Goal: Navigation & Orientation: Find specific page/section

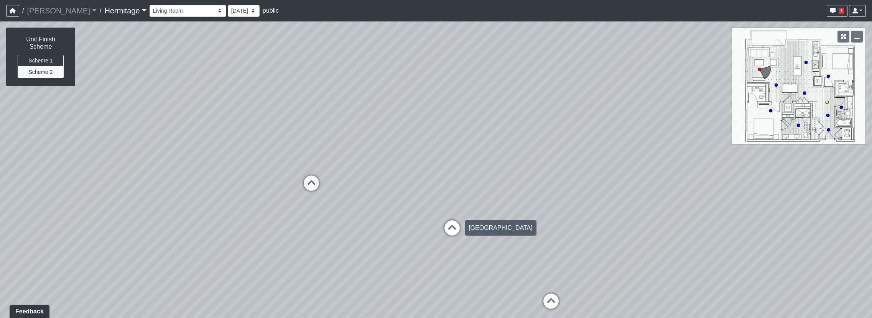
click at [455, 228] on icon at bounding box center [452, 232] width 23 height 23
drag, startPoint x: 400, startPoint y: 204, endPoint x: 344, endPoint y: 212, distance: 56.2
click at [344, 212] on div "Loading... Kitchen Loading... Living Room Hallway Loading... Bathroom Hallway L…" at bounding box center [436, 169] width 872 height 297
click at [406, 193] on icon at bounding box center [400, 204] width 23 height 23
drag, startPoint x: 492, startPoint y: 191, endPoint x: 38, endPoint y: 201, distance: 453.9
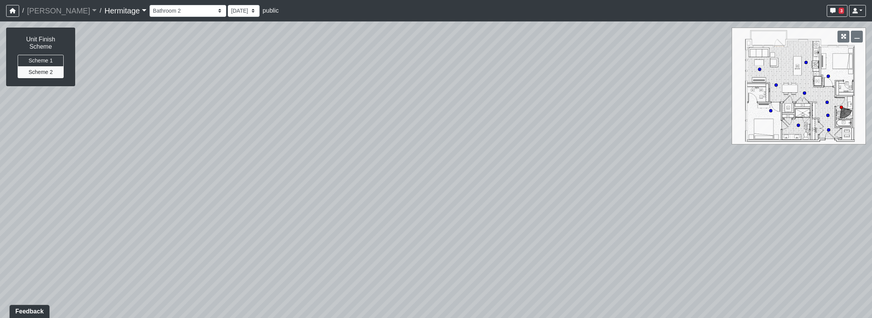
click at [35, 206] on div "Loading... Kitchen Loading... Living Room Hallway Loading... Bathroom Hallway L…" at bounding box center [436, 169] width 872 height 297
drag, startPoint x: 410, startPoint y: 142, endPoint x: 23, endPoint y: 136, distance: 387.4
click at [23, 136] on div "Loading... Kitchen Loading... Living Room Hallway Loading... Bathroom Hallway L…" at bounding box center [436, 169] width 872 height 297
drag, startPoint x: 495, startPoint y: 146, endPoint x: 85, endPoint y: 156, distance: 409.8
click at [85, 156] on div "Loading... Kitchen Loading... Living Room Hallway Loading... Bathroom Hallway L…" at bounding box center [436, 169] width 872 height 297
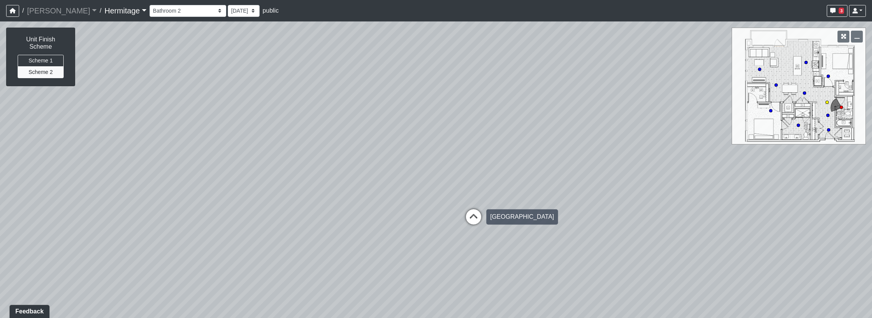
click at [473, 218] on icon at bounding box center [473, 220] width 23 height 23
drag, startPoint x: 469, startPoint y: 184, endPoint x: 459, endPoint y: 196, distance: 16.4
click at [459, 196] on div "Loading... Kitchen Loading... Living Room Hallway Loading... Bathroom Hallway L…" at bounding box center [436, 169] width 872 height 297
click at [459, 197] on div "Loading... Kitchen Loading... Living Room Hallway Loading... Bathroom Hallway L…" at bounding box center [436, 169] width 872 height 297
drag, startPoint x: 473, startPoint y: 271, endPoint x: 457, endPoint y: 205, distance: 68.2
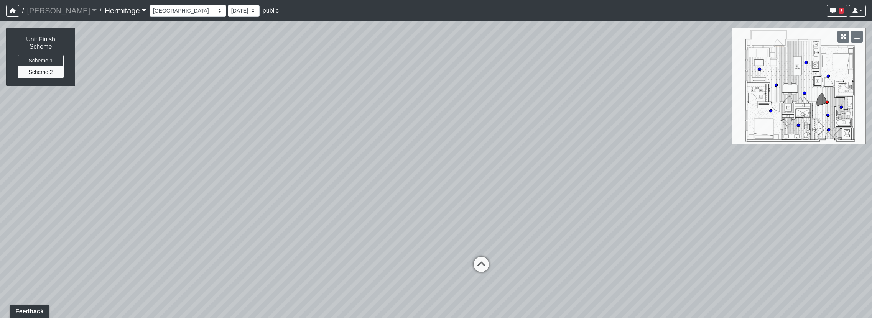
click at [457, 205] on div "Loading... Kitchen Loading... Living Room Hallway Loading... Bathroom Hallway L…" at bounding box center [436, 169] width 872 height 297
click at [477, 246] on icon at bounding box center [478, 253] width 23 height 23
select select "oA8yUan4GevE41EvhFNANi"
drag, startPoint x: 384, startPoint y: 163, endPoint x: 468, endPoint y: 177, distance: 85.2
click at [468, 177] on div "Loading... Kitchen Loading... Living Room Hallway Loading... Bathroom Hallway L…" at bounding box center [436, 169] width 872 height 297
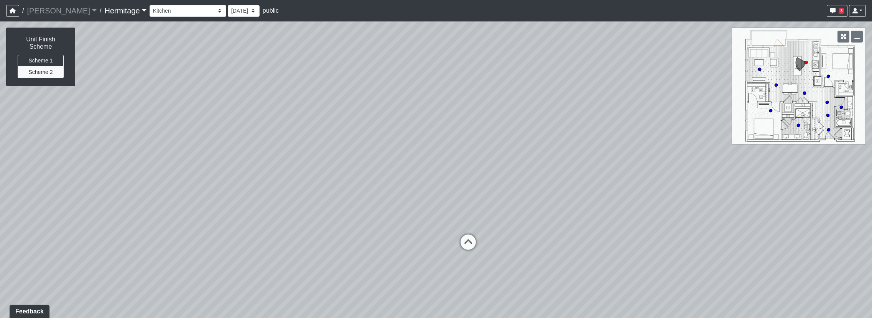
drag, startPoint x: 367, startPoint y: 170, endPoint x: 561, endPoint y: 196, distance: 196.3
click at [561, 196] on div "Loading... Kitchen Loading... Living Room Hallway Loading... Bathroom Hallway L…" at bounding box center [436, 169] width 872 height 297
drag, startPoint x: 413, startPoint y: 190, endPoint x: 592, endPoint y: 214, distance: 180.0
click at [592, 213] on div "Loading... Kitchen Loading... Living Room Hallway Loading... Bathroom Hallway L…" at bounding box center [436, 169] width 872 height 297
drag, startPoint x: 493, startPoint y: 223, endPoint x: 759, endPoint y: 190, distance: 268.2
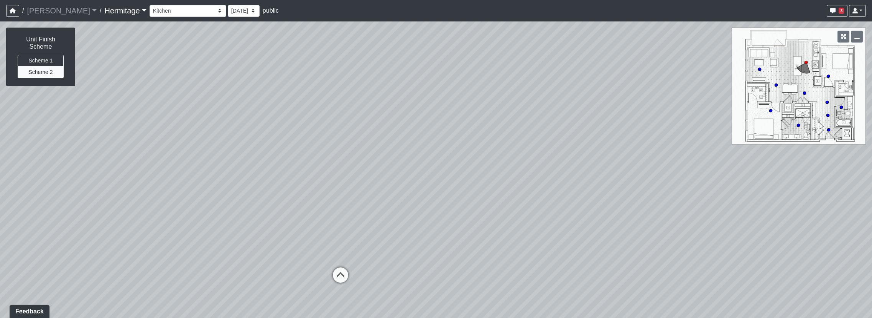
click at [759, 190] on div "Loading... Kitchen Loading... Living Room Hallway Loading... Bathroom Hallway L…" at bounding box center [436, 169] width 872 height 297
drag, startPoint x: 525, startPoint y: 187, endPoint x: 540, endPoint y: 185, distance: 15.1
click at [540, 185] on div "Loading... Kitchen Loading... Living Room Hallway Loading... Bathroom Hallway L…" at bounding box center [436, 169] width 872 height 297
